Goal: Transaction & Acquisition: Download file/media

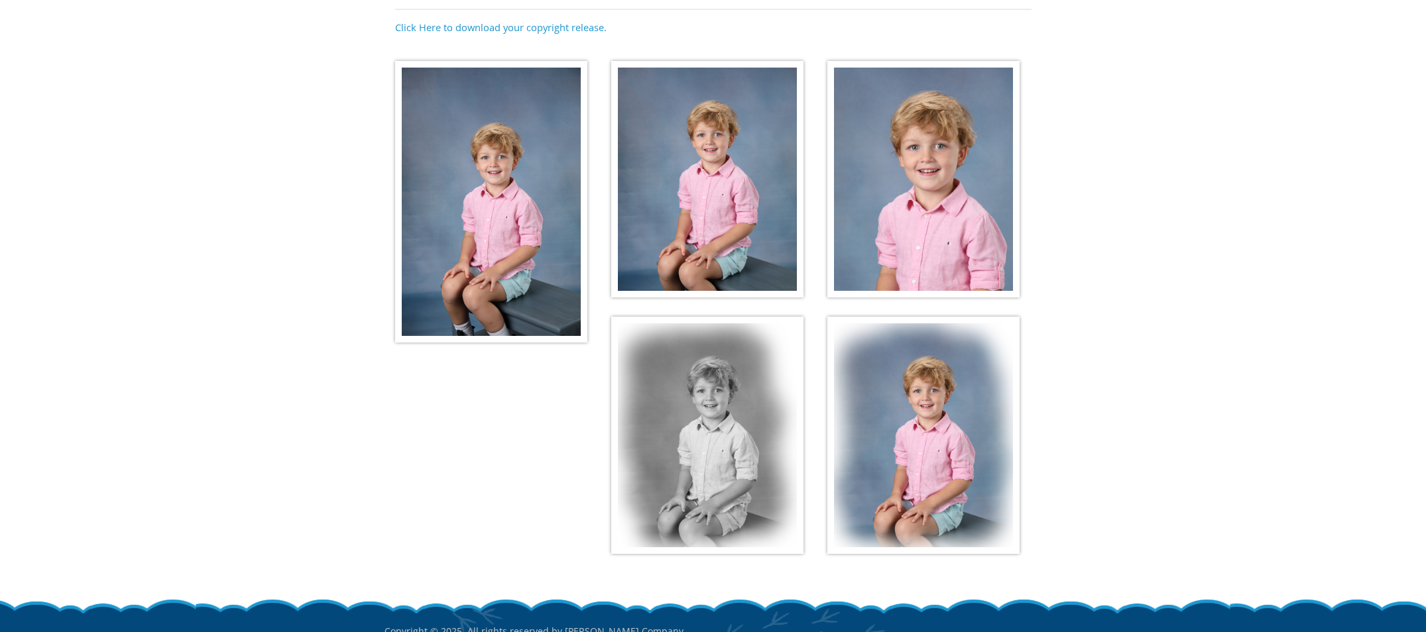
scroll to position [133, 0]
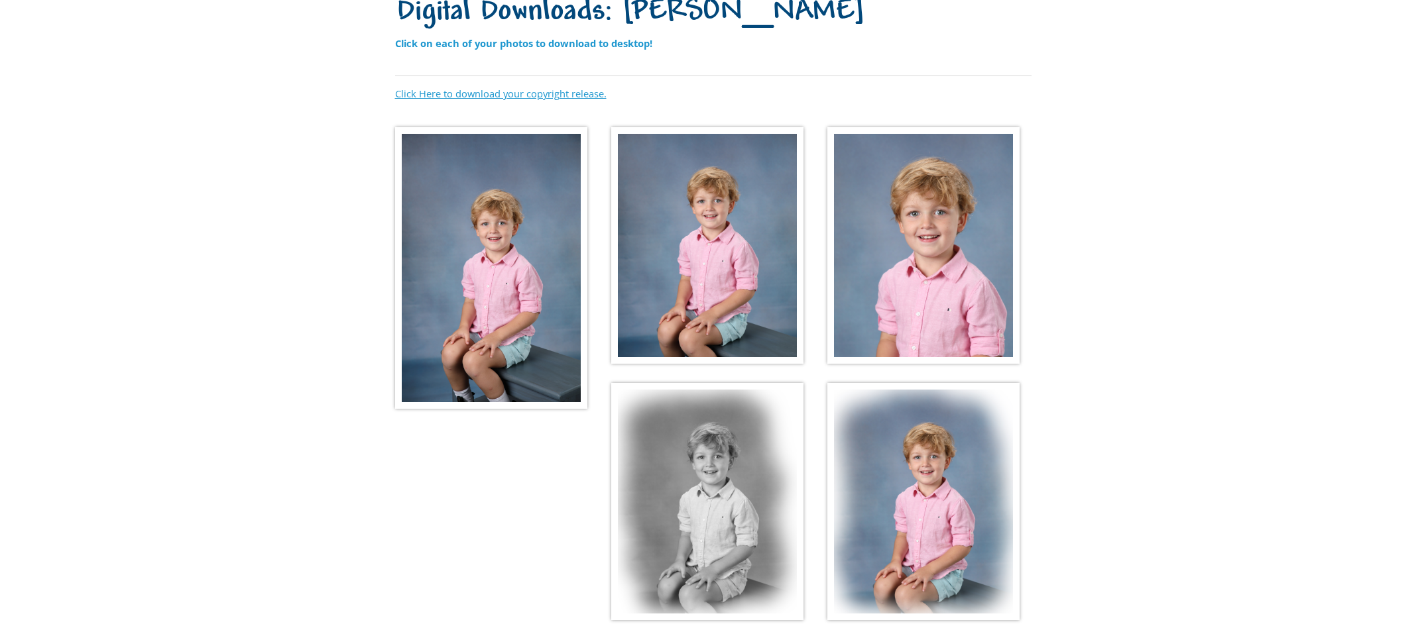
click at [496, 92] on link "Click Here to download your copyright release." at bounding box center [500, 93] width 211 height 13
click at [490, 39] on strong "Click on each of your photos to download to desktop!" at bounding box center [523, 42] width 257 height 13
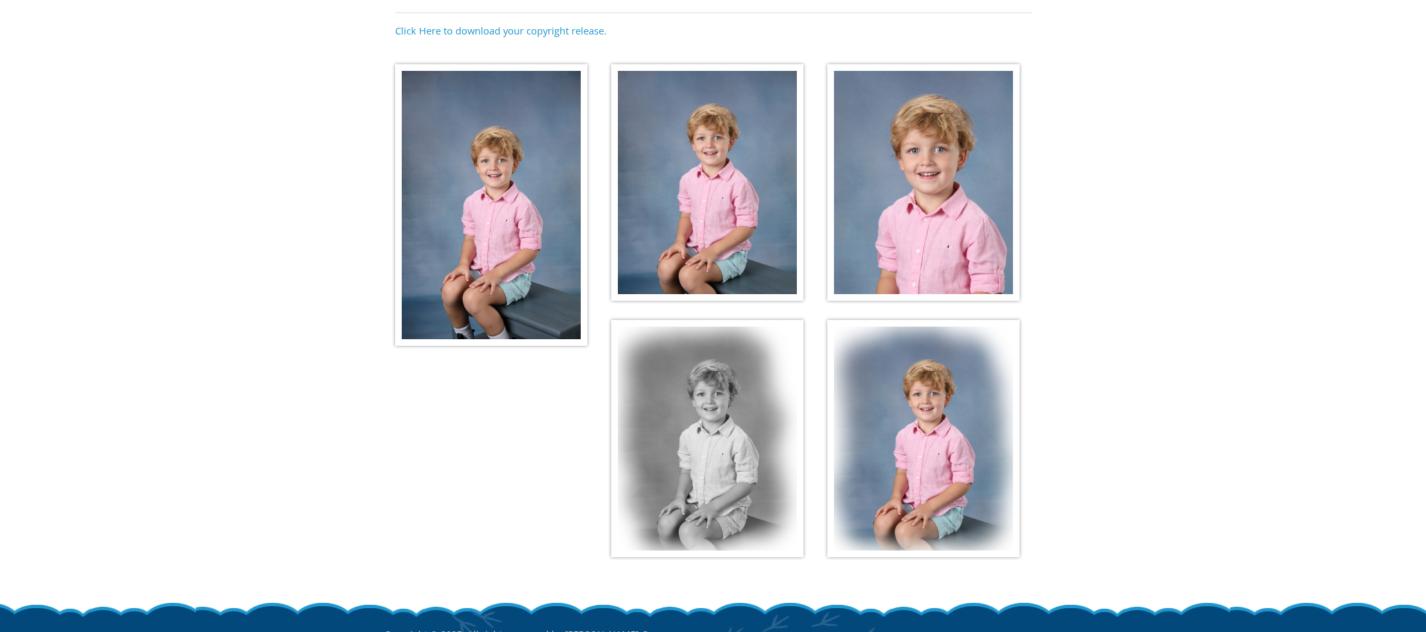
scroll to position [199, 0]
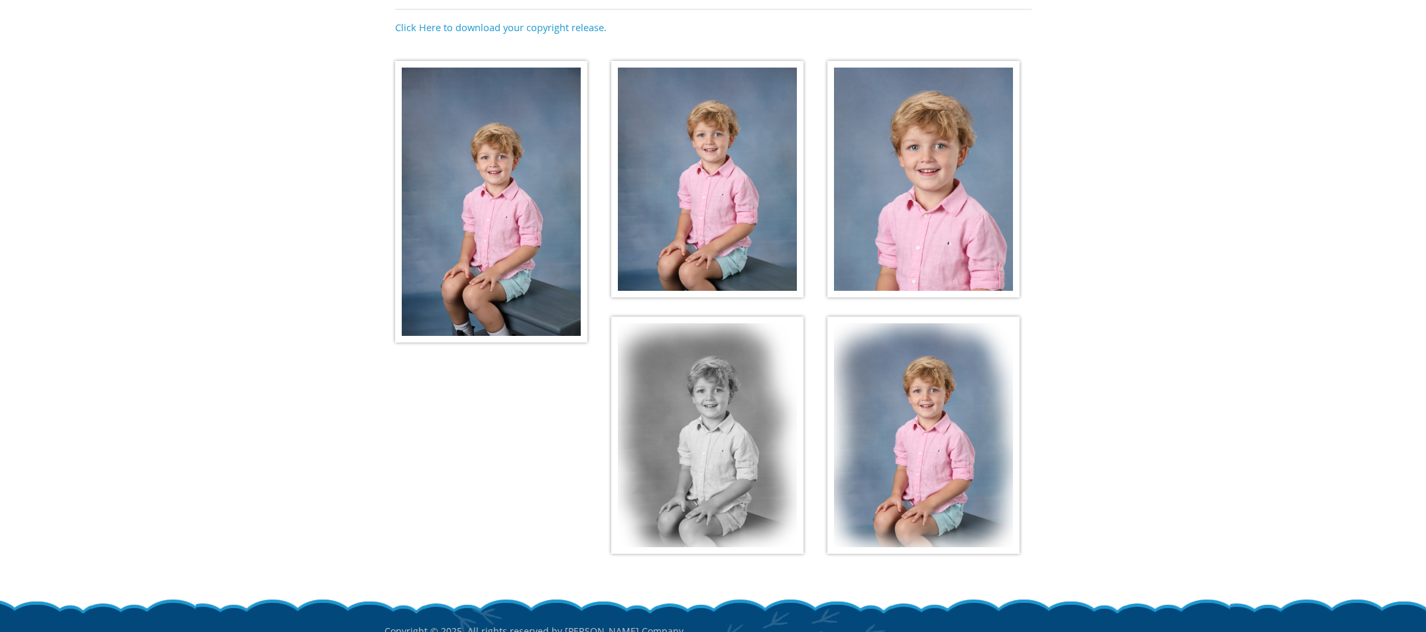
click at [486, 178] on img at bounding box center [491, 202] width 192 height 282
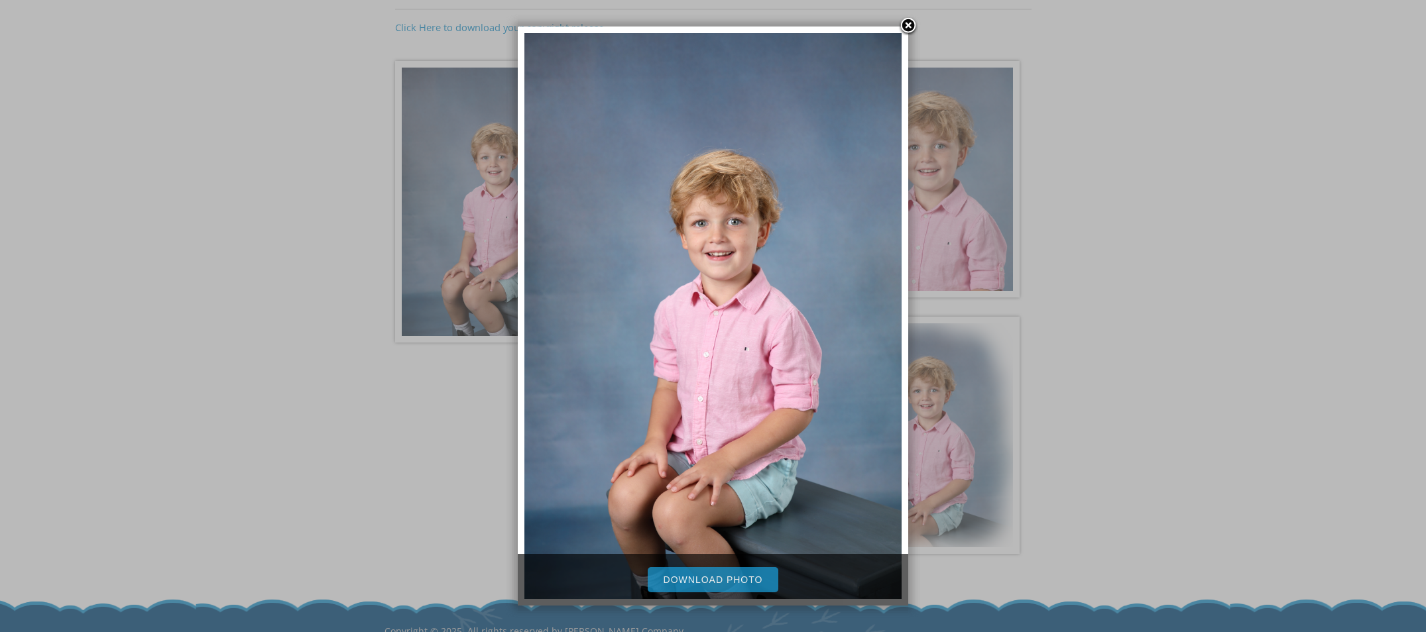
click at [729, 573] on link "Download Photo" at bounding box center [712, 579] width 131 height 25
click at [911, 25] on link at bounding box center [908, 27] width 20 height 20
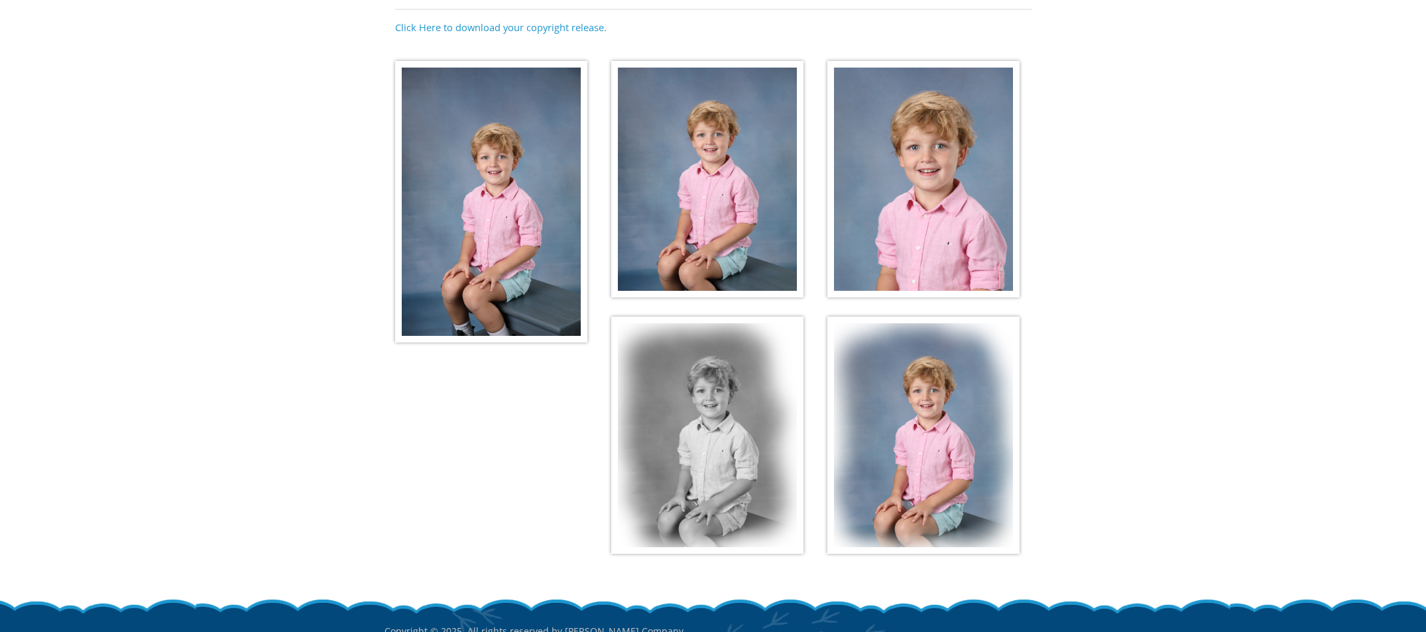
click at [718, 241] on img at bounding box center [707, 179] width 192 height 237
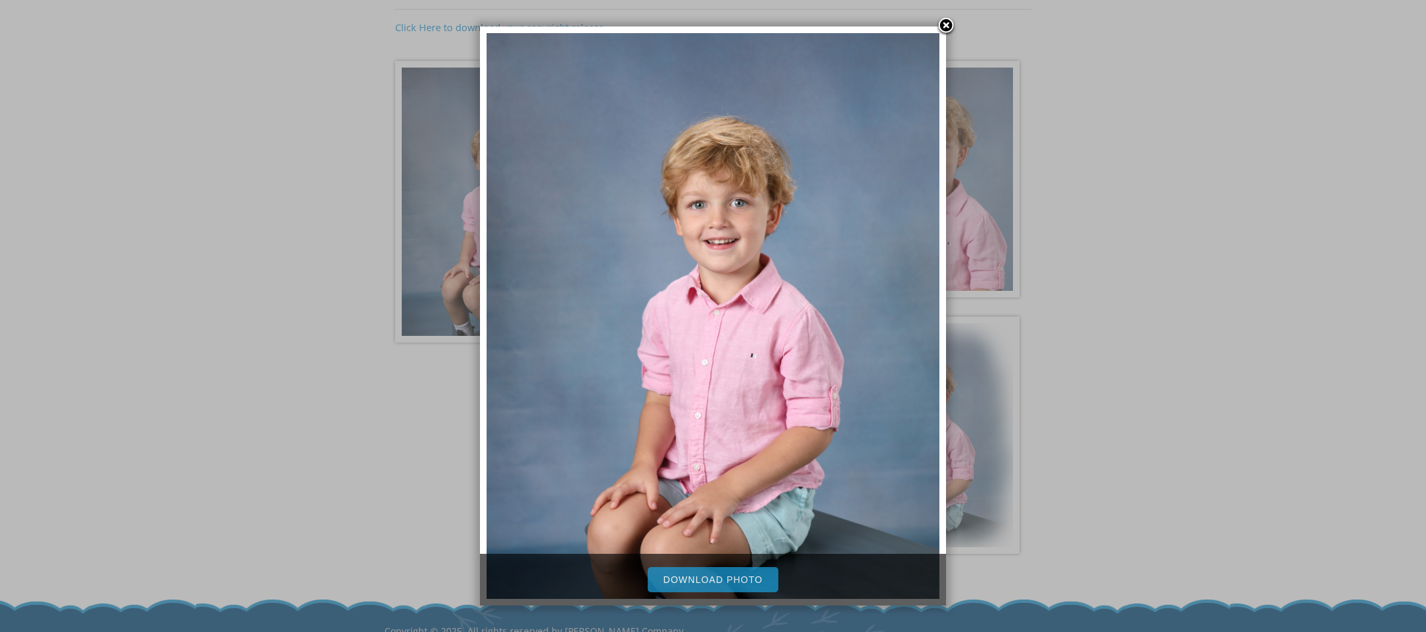
click at [704, 582] on link "Download Photo" at bounding box center [712, 579] width 131 height 25
click at [944, 21] on link at bounding box center [946, 27] width 20 height 20
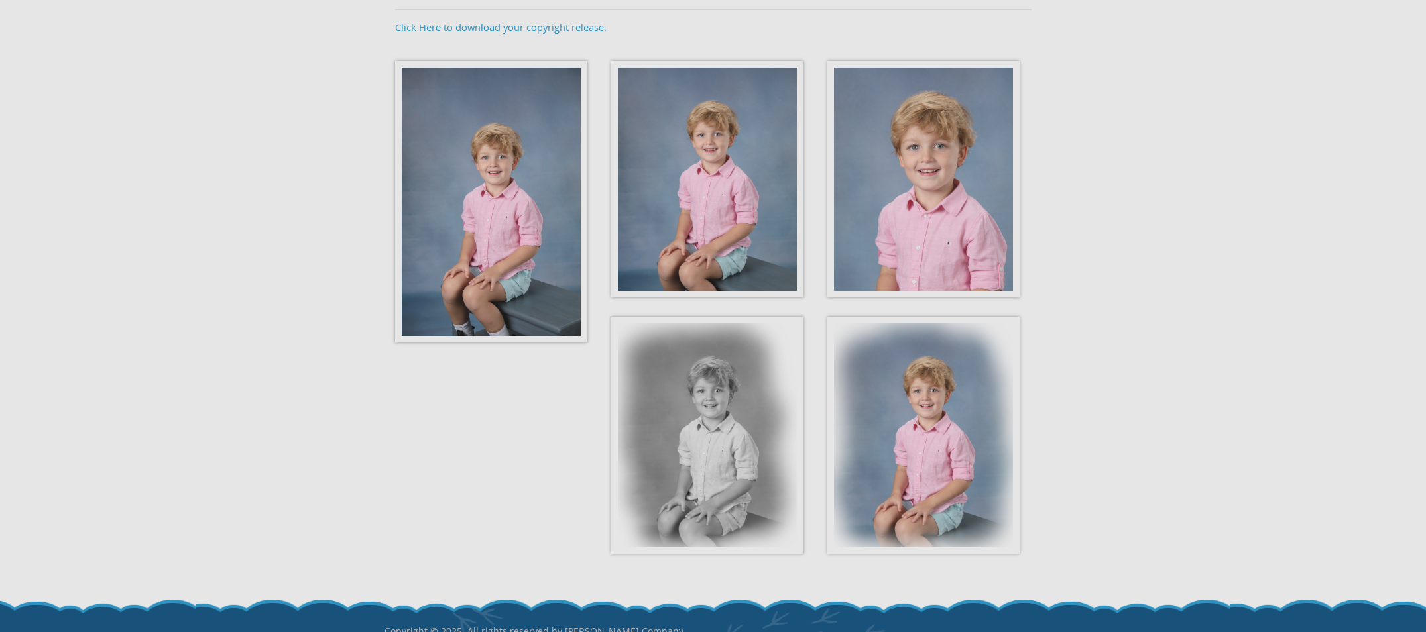
click at [968, 205] on img at bounding box center [923, 179] width 192 height 237
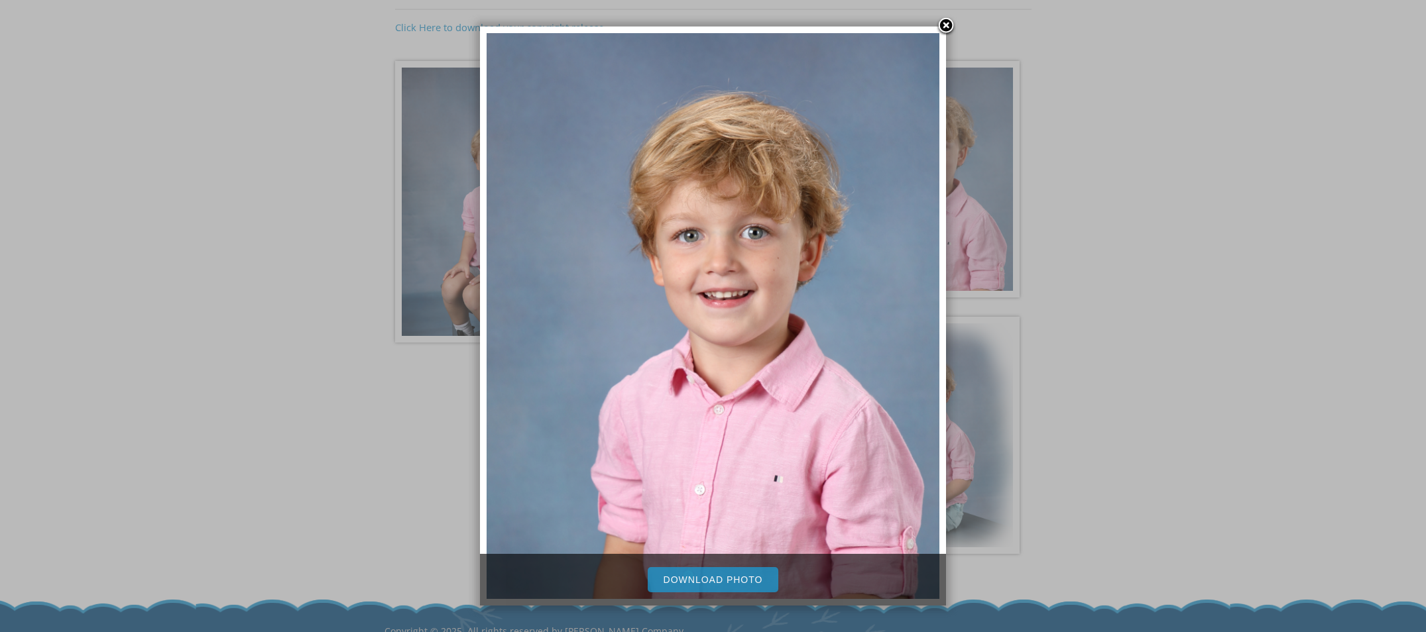
click at [704, 587] on link "Download Photo" at bounding box center [712, 579] width 131 height 25
click at [944, 24] on link at bounding box center [946, 27] width 20 height 20
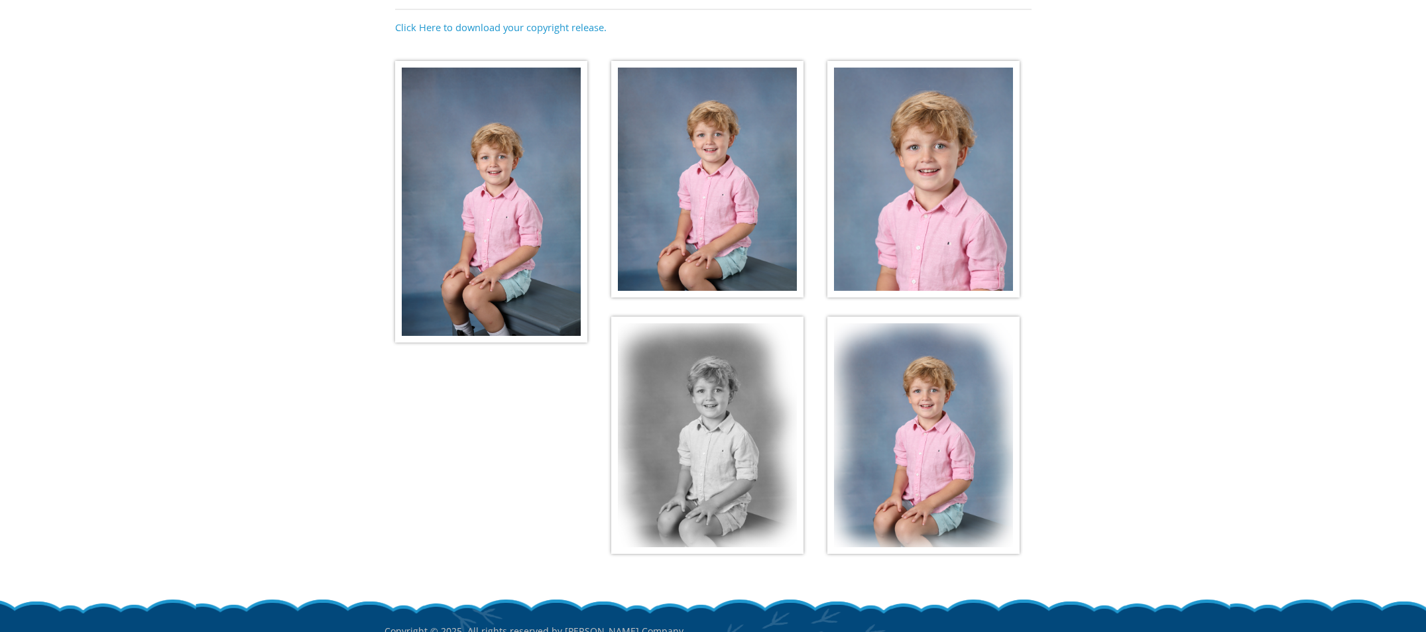
click at [719, 494] on img at bounding box center [707, 435] width 192 height 237
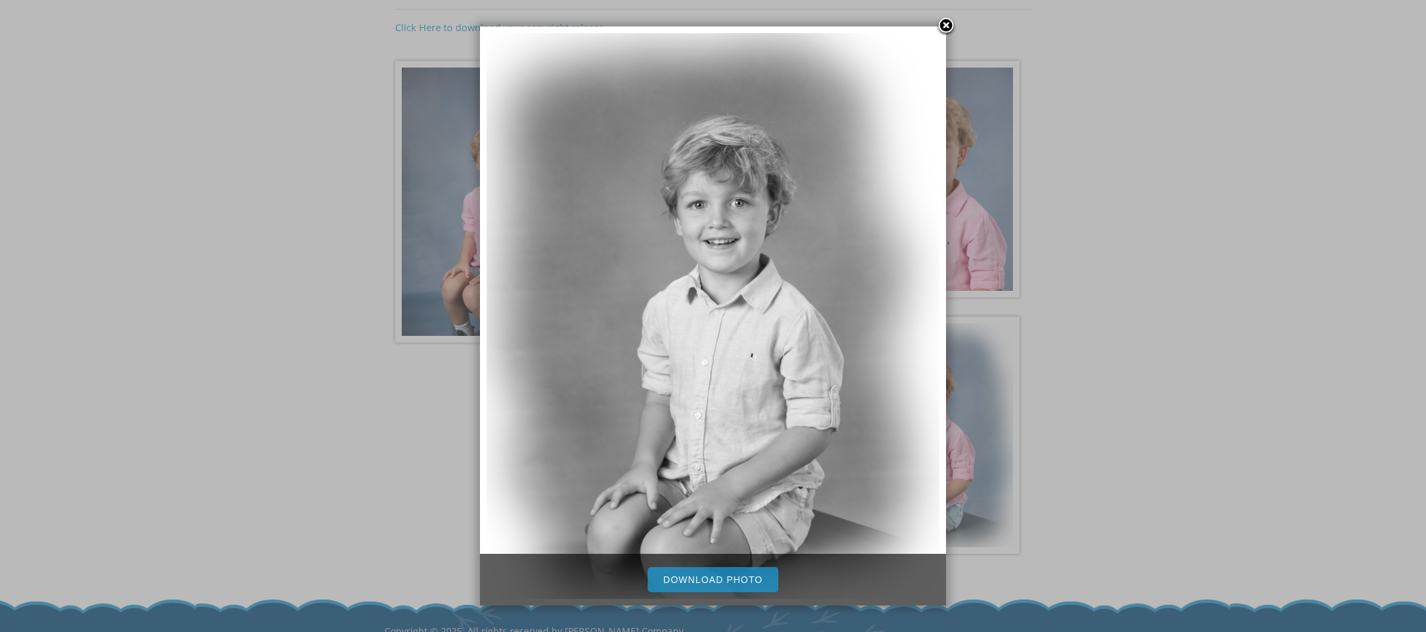
click at [708, 575] on link "Download Photo" at bounding box center [712, 579] width 131 height 25
click at [944, 21] on link at bounding box center [946, 27] width 20 height 20
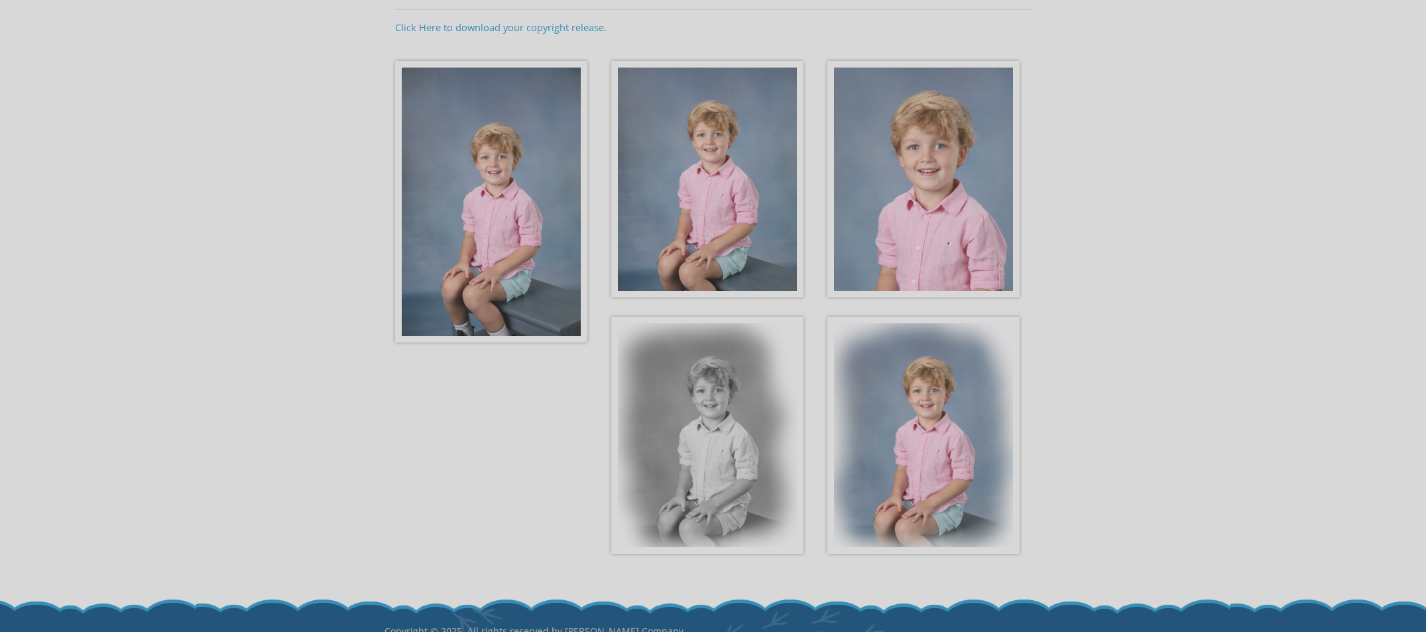
click at [950, 433] on body "[PHONE_NUMBER] Menu Home FAQ About Picture Day Contact Digital Downloads: [PERS…" at bounding box center [713, 117] width 1426 height 632
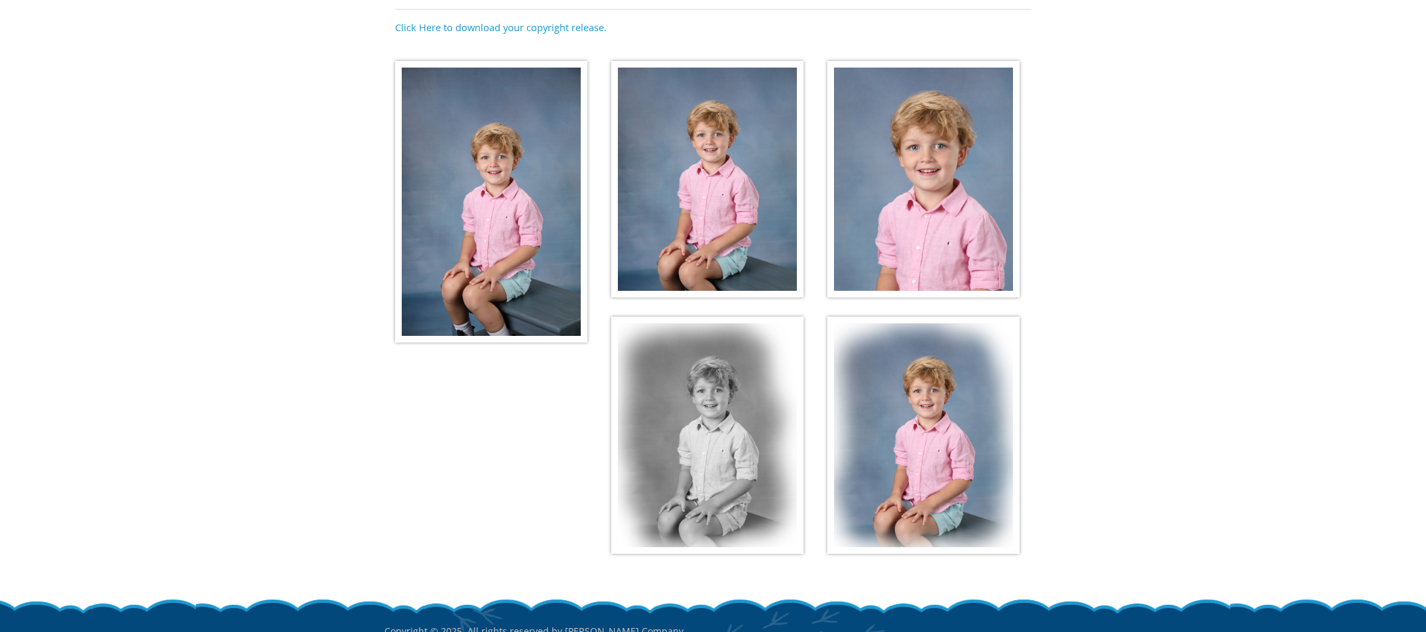
click at [936, 429] on img at bounding box center [923, 435] width 192 height 237
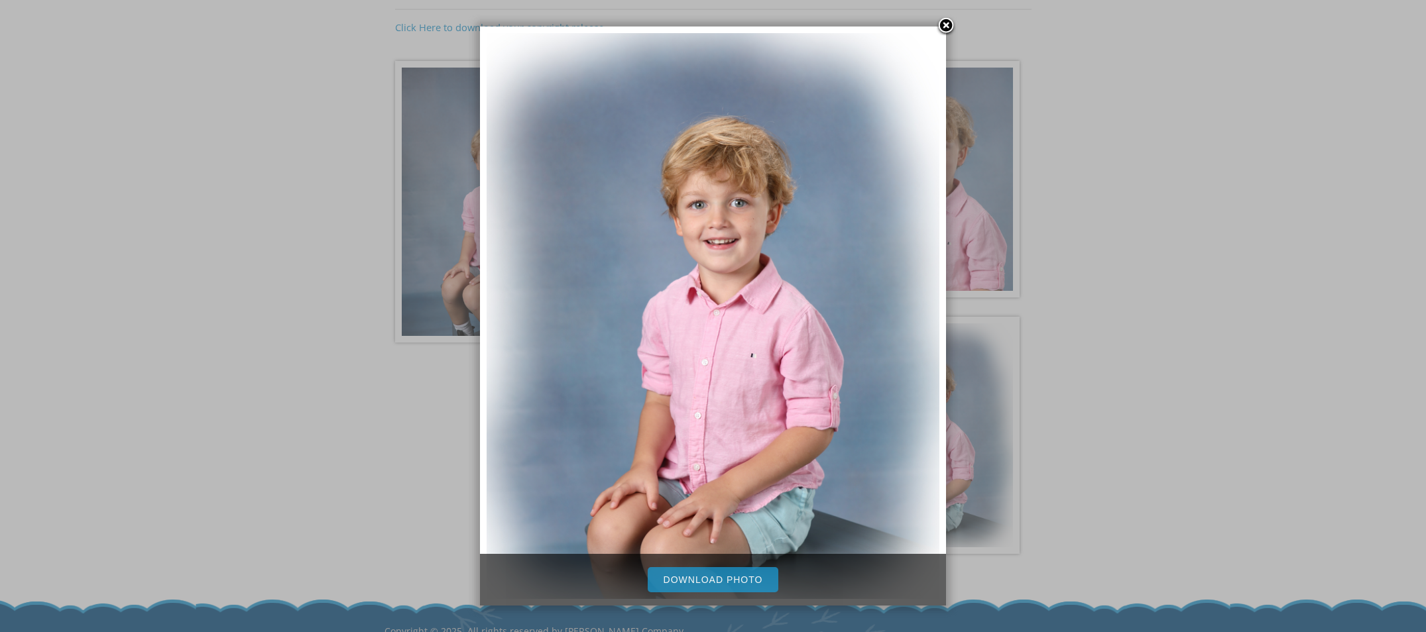
click at [716, 583] on link "Download Photo" at bounding box center [712, 579] width 131 height 25
click at [945, 23] on link at bounding box center [946, 27] width 20 height 20
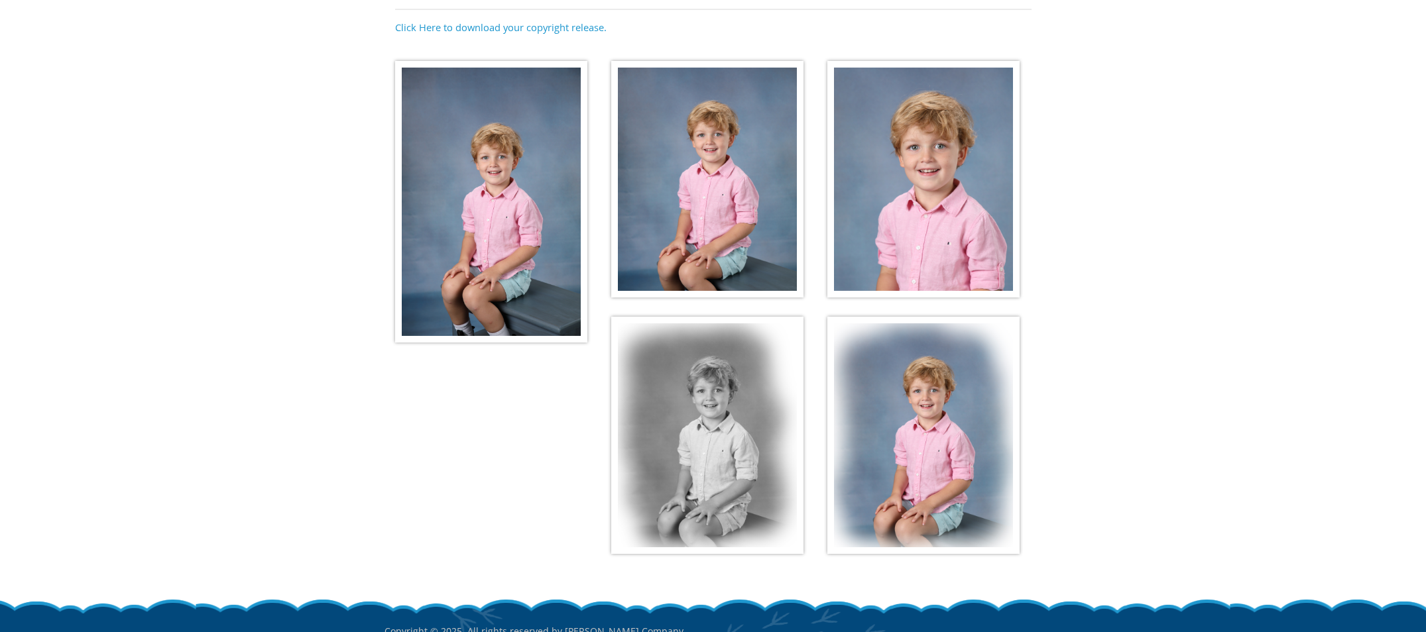
click at [972, 196] on img at bounding box center [923, 179] width 192 height 237
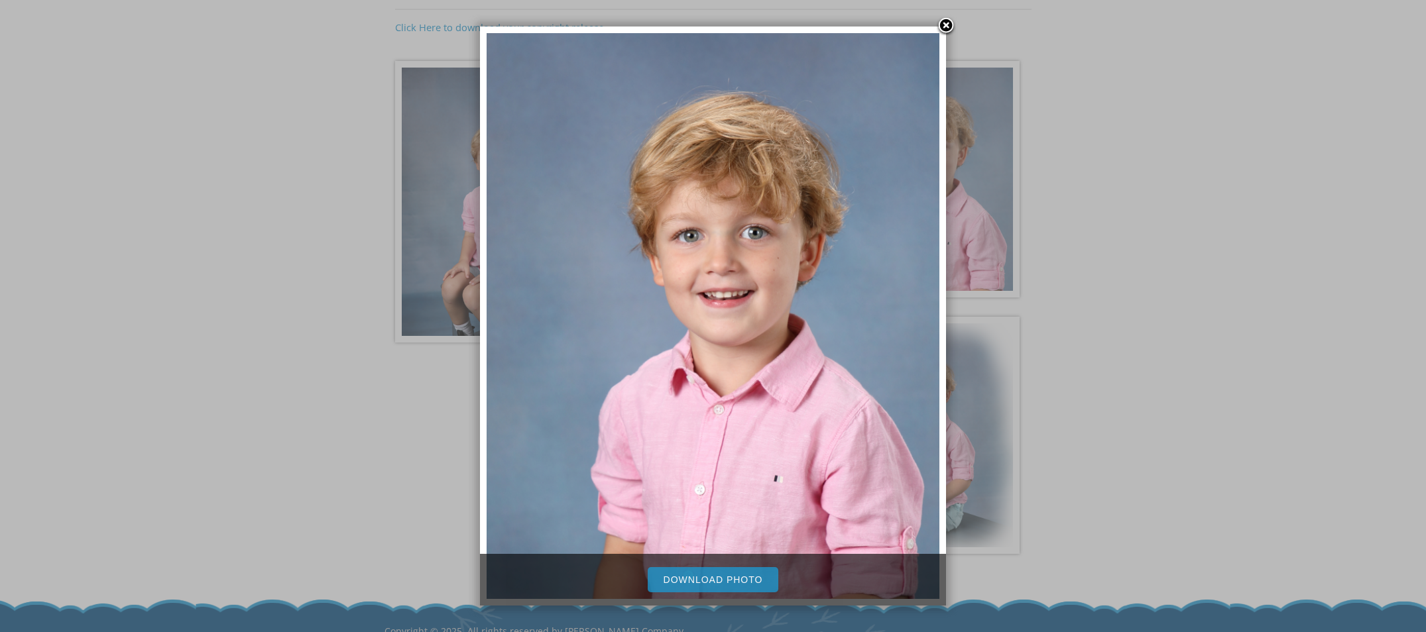
click at [949, 30] on link at bounding box center [946, 27] width 20 height 20
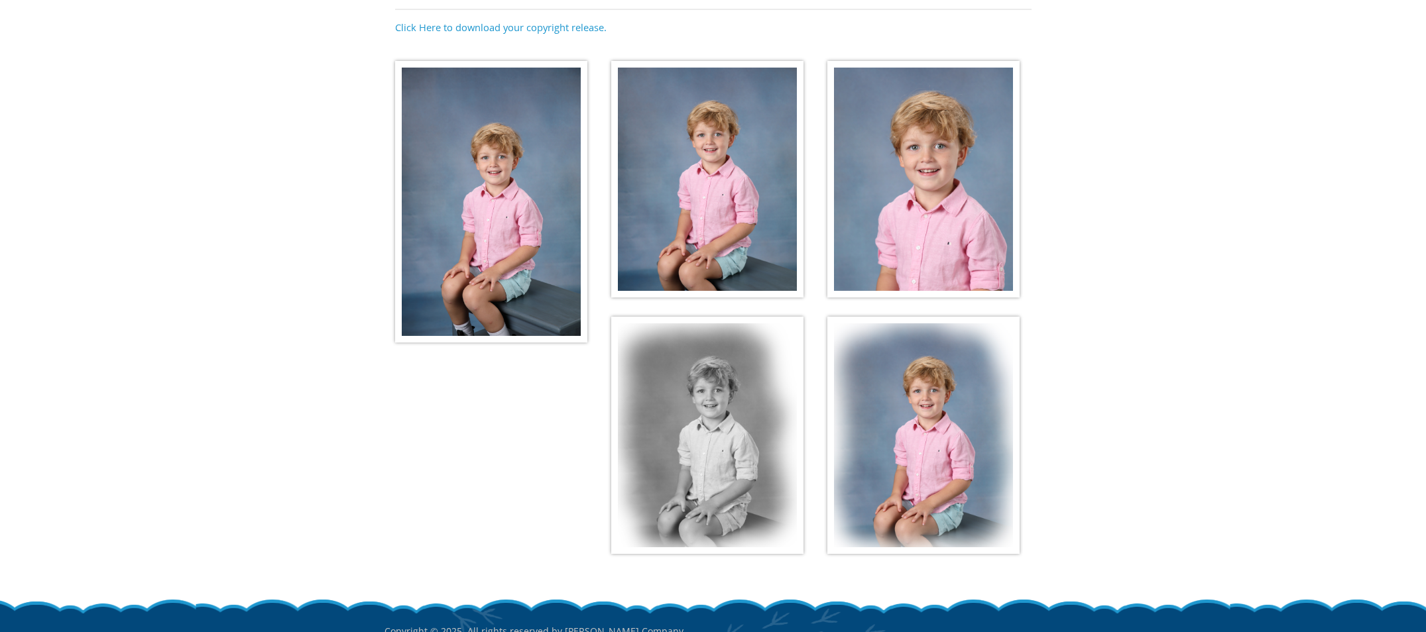
click at [536, 200] on img at bounding box center [491, 202] width 192 height 282
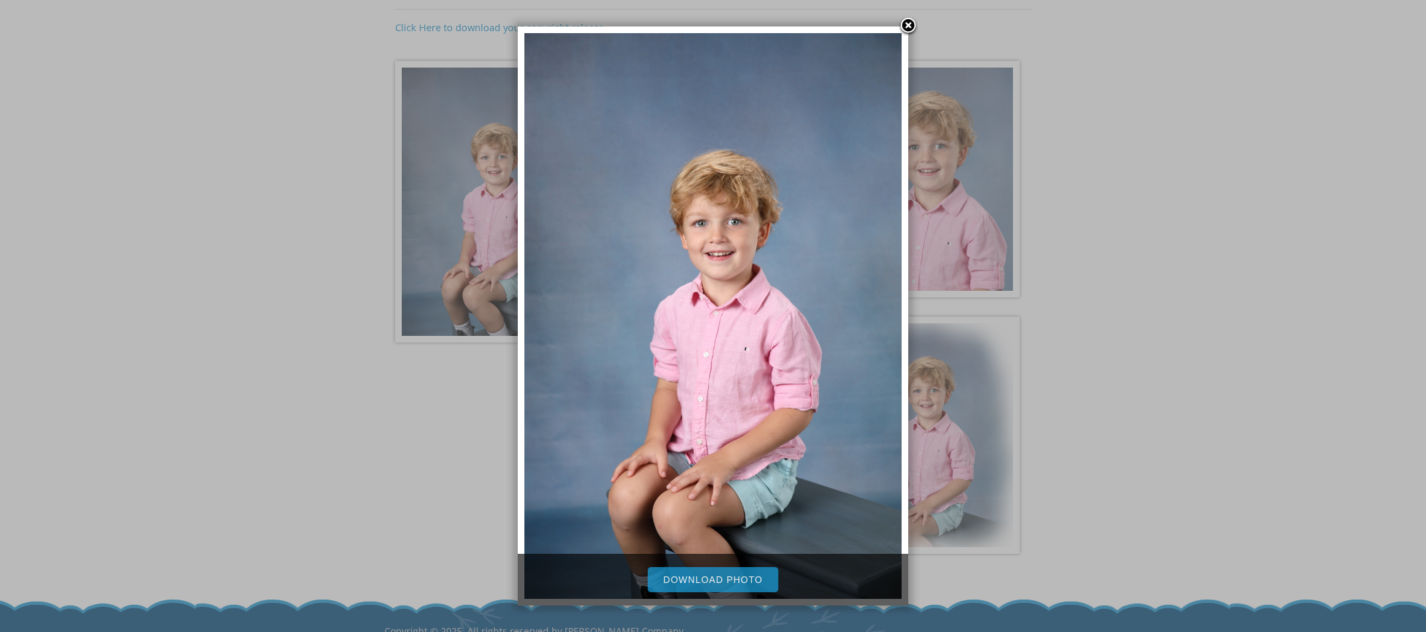
click at [905, 22] on link at bounding box center [908, 27] width 20 height 20
